Goal: Navigation & Orientation: Find specific page/section

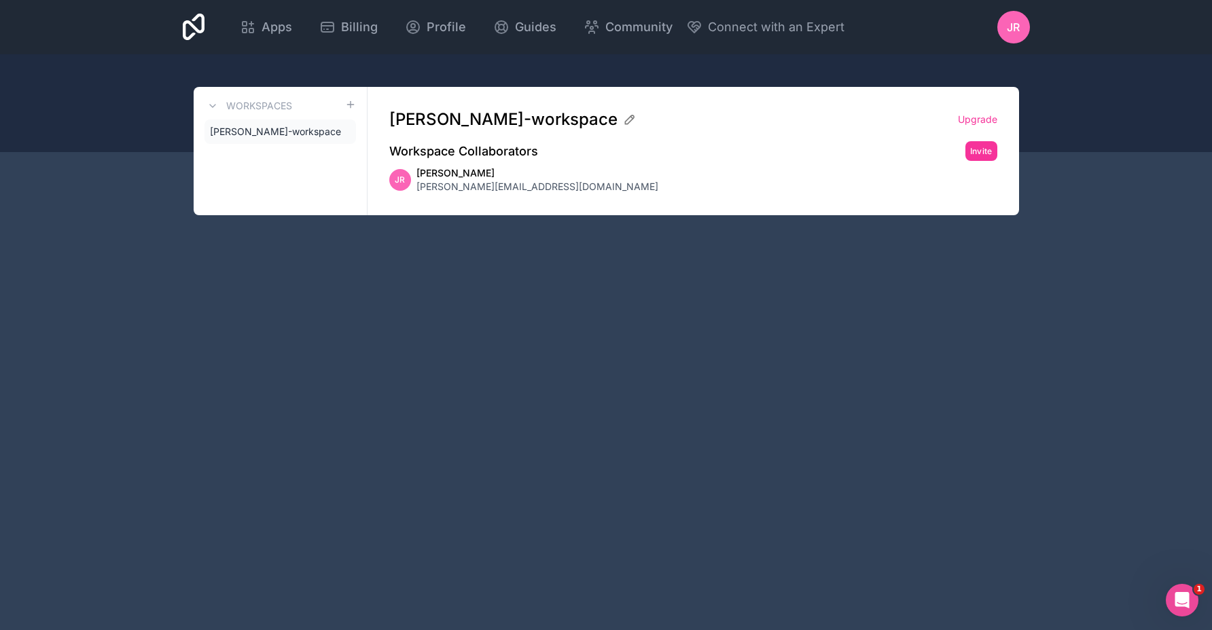
click at [238, 120] on link "[PERSON_NAME]-workspace" at bounding box center [279, 132] width 151 height 24
click at [0, 0] on icon at bounding box center [0, 0] width 0 height 0
click at [321, 137] on link "[PERSON_NAME]-workspace" at bounding box center [279, 132] width 151 height 24
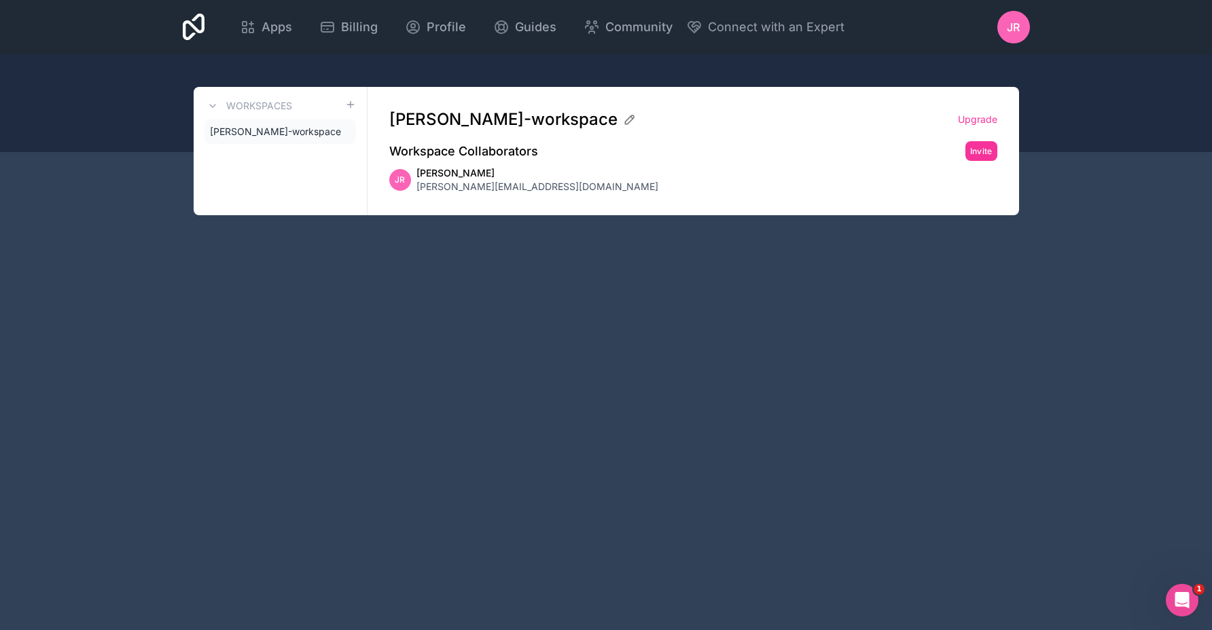
click at [0, 0] on icon at bounding box center [0, 0] width 0 height 0
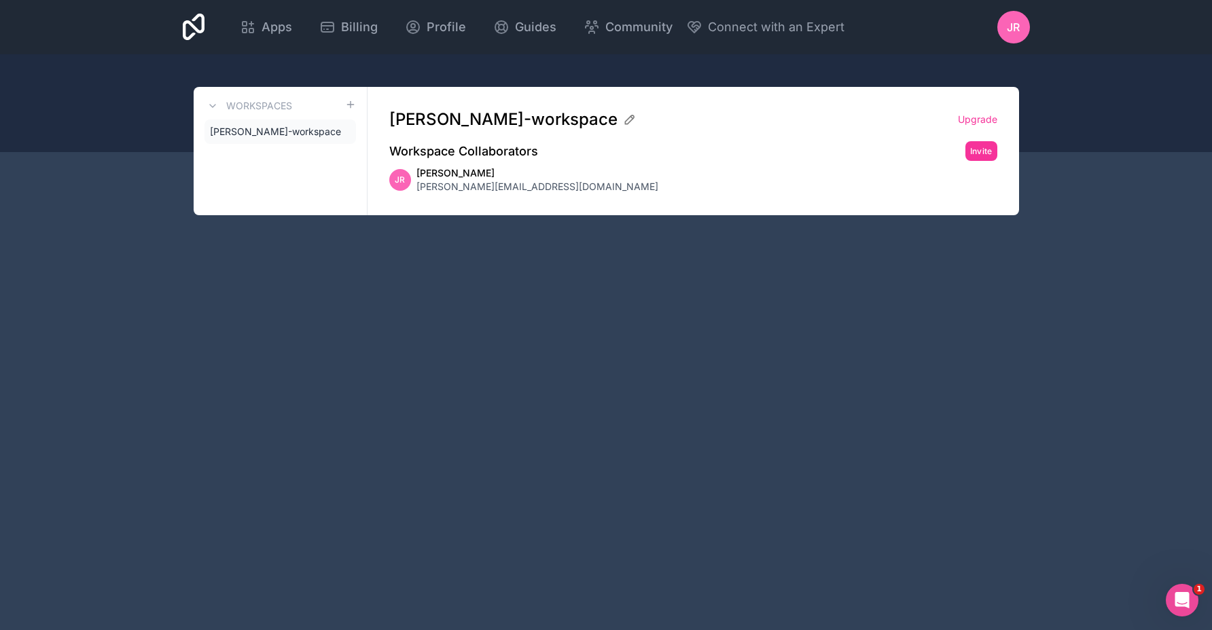
click at [283, 139] on link "[PERSON_NAME]-workspace" at bounding box center [279, 132] width 151 height 24
click at [242, 133] on span "[PERSON_NAME]-workspace" at bounding box center [275, 132] width 131 height 14
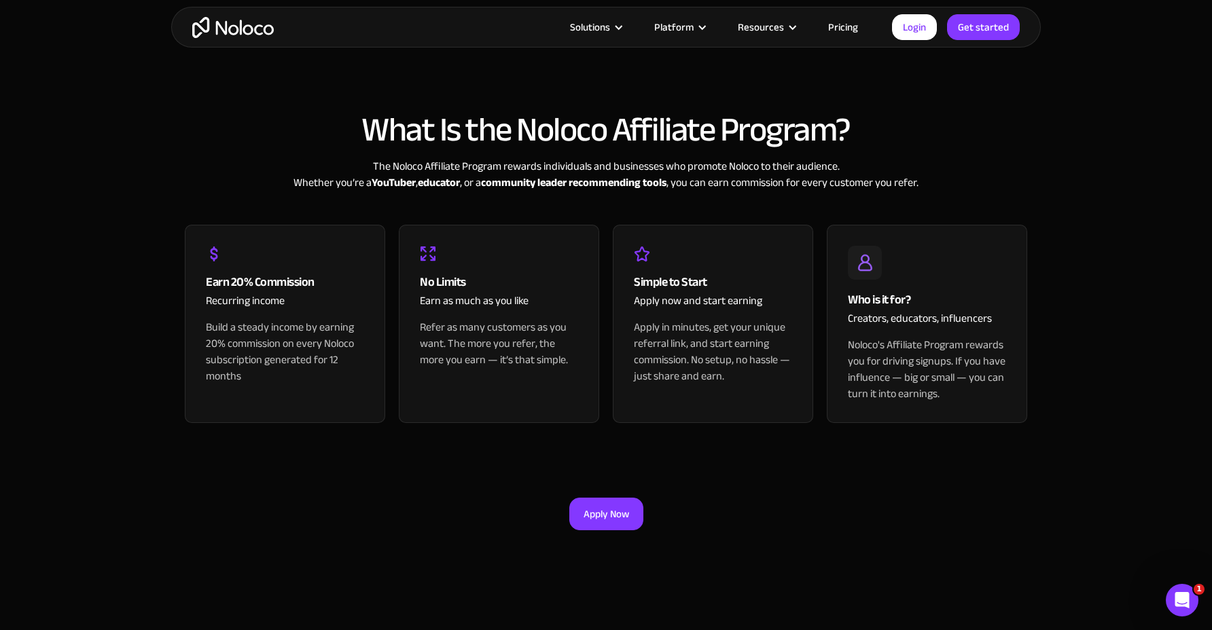
scroll to position [405, 0]
click at [297, 349] on div "Build a steady income by earning 20% commission on every Noloco subscription ge…" at bounding box center [285, 350] width 158 height 65
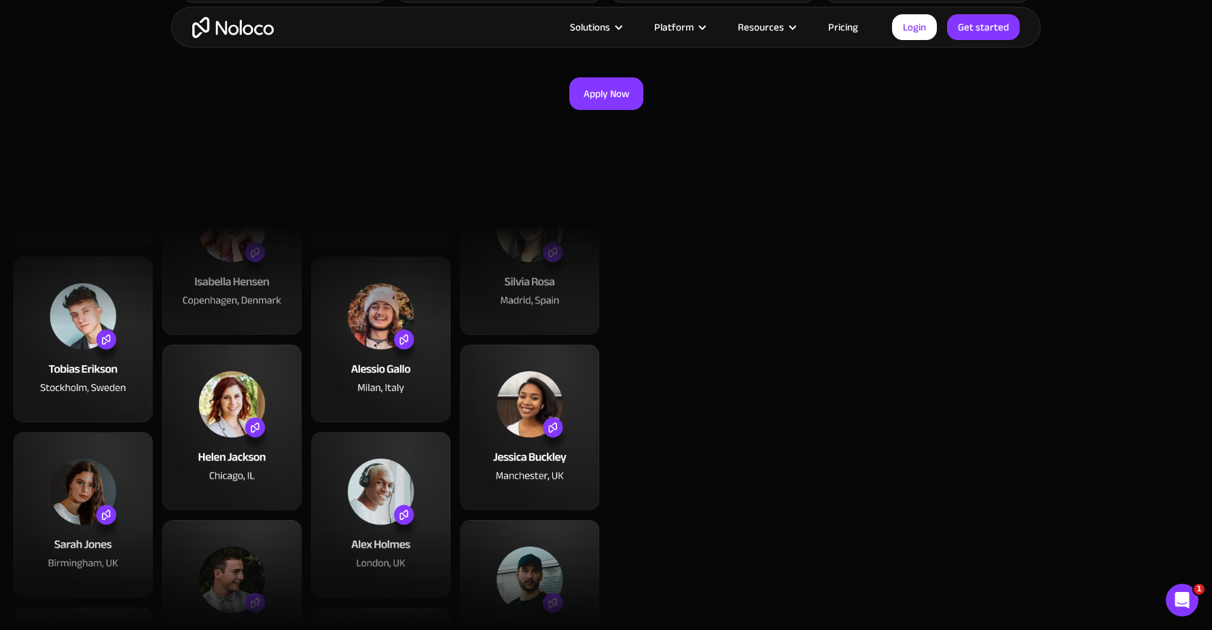
scroll to position [935, 0]
